Goal: Task Accomplishment & Management: Use online tool/utility

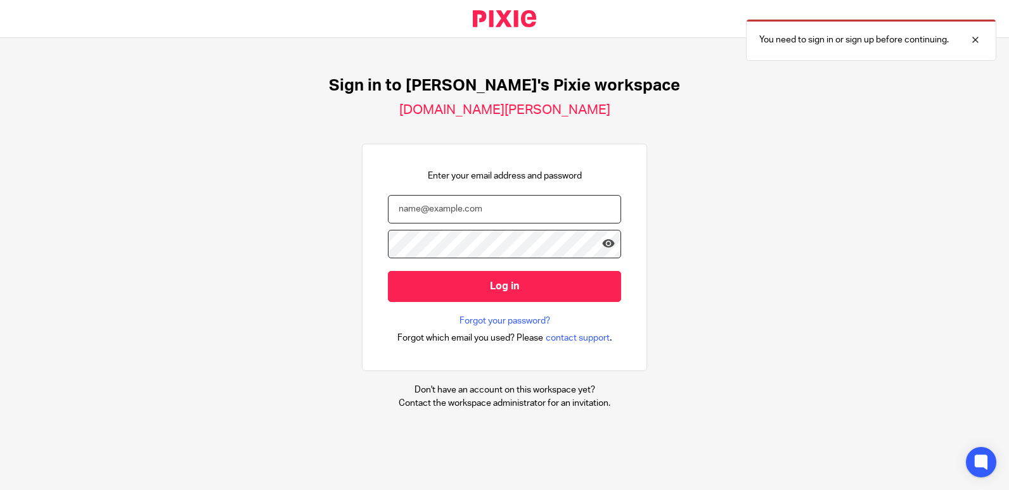
click at [471, 211] on input "email" at bounding box center [504, 209] width 233 height 29
click at [469, 212] on input "email" at bounding box center [504, 209] width 233 height 29
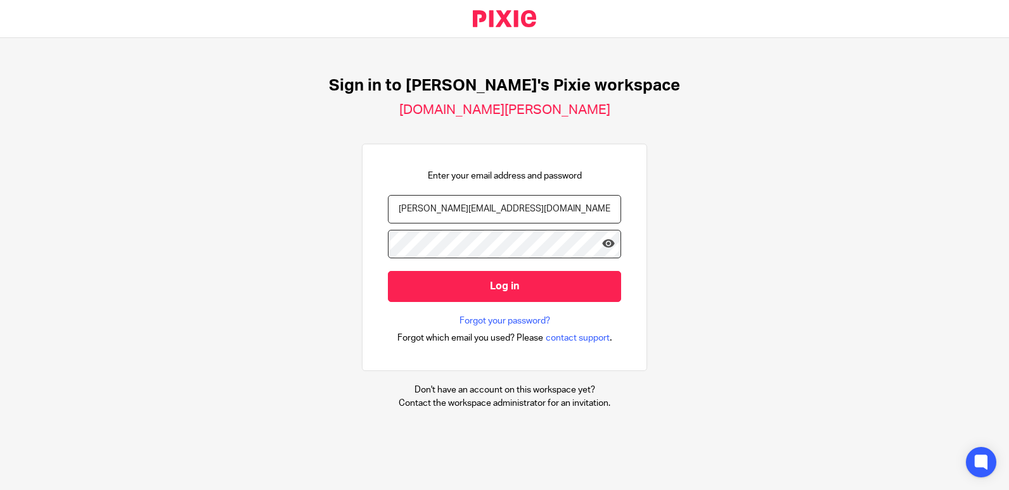
type input "[PERSON_NAME][EMAIL_ADDRESS][DOMAIN_NAME]"
click at [388, 271] on input "Log in" at bounding box center [504, 286] width 233 height 31
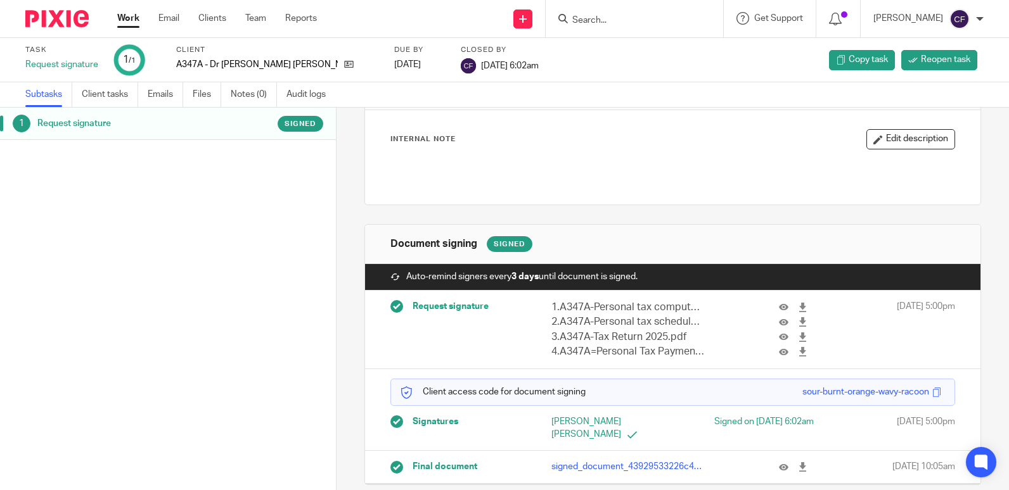
scroll to position [71, 0]
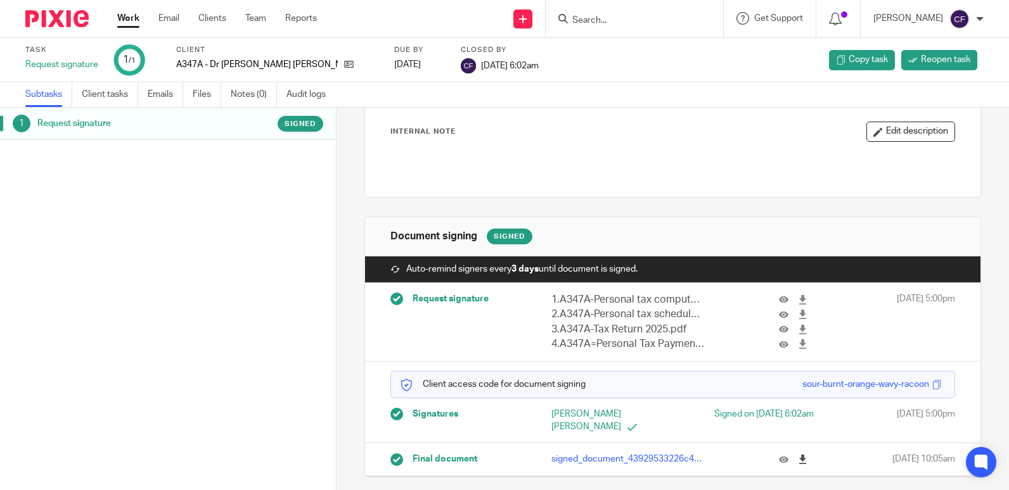
click at [798, 463] on icon at bounding box center [803, 460] width 10 height 10
